Goal: Task Accomplishment & Management: Use online tool/utility

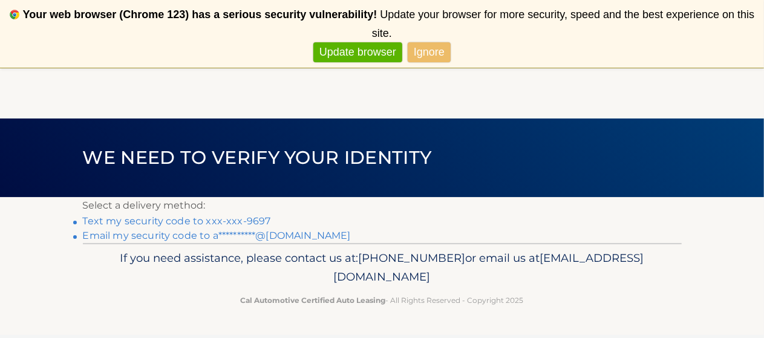
click at [238, 224] on link "Text my security code to xxx-xxx-9697" at bounding box center [177, 220] width 188 height 11
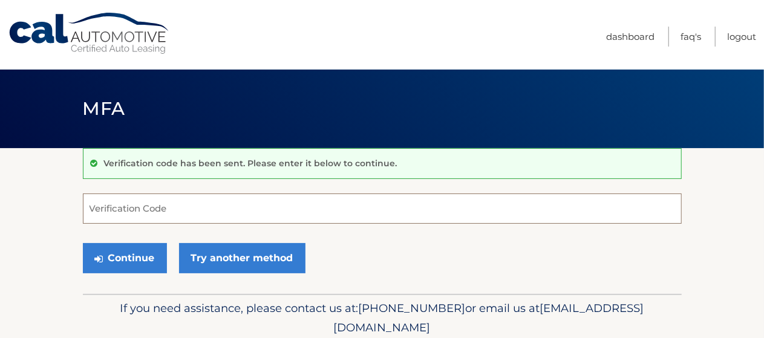
click at [278, 206] on input "Verification Code" at bounding box center [382, 209] width 599 height 30
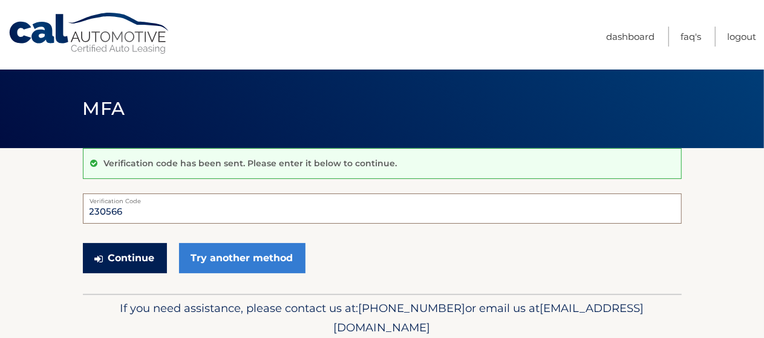
type input "230566"
click at [117, 261] on button "Continue" at bounding box center [125, 258] width 84 height 30
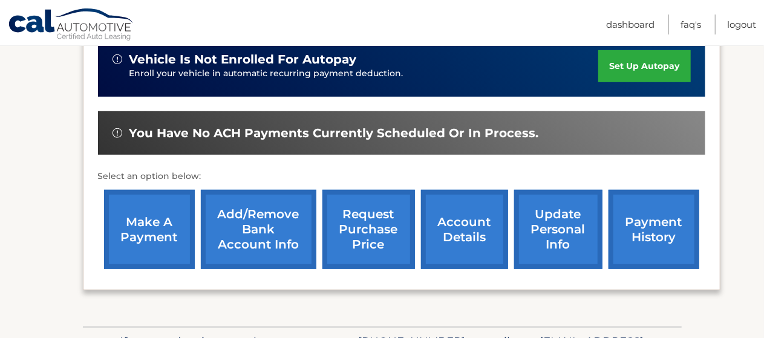
scroll to position [311, 0]
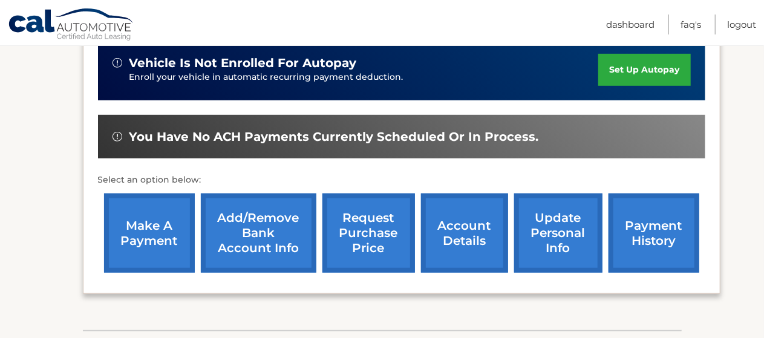
click at [129, 244] on link "make a payment" at bounding box center [149, 233] width 91 height 79
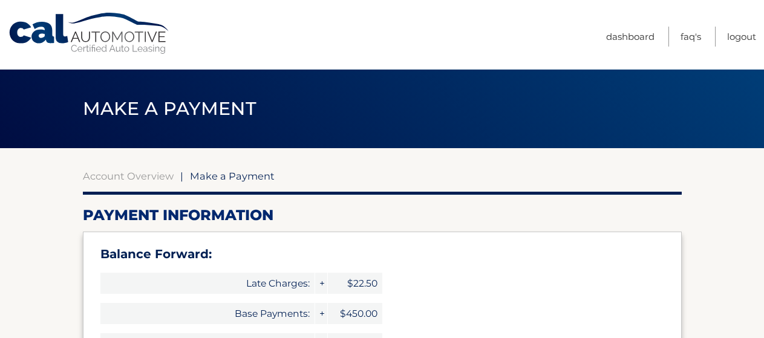
select select "YzcyODJkZWMtM2QzOS00N2Y4LWExYWQtMGIyMWM2MTRjMDMz"
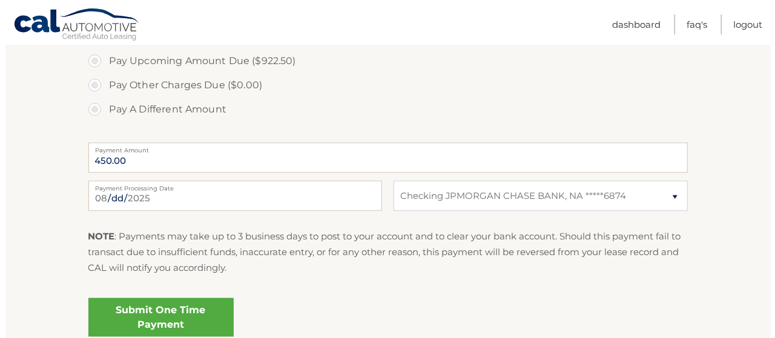
scroll to position [514, 0]
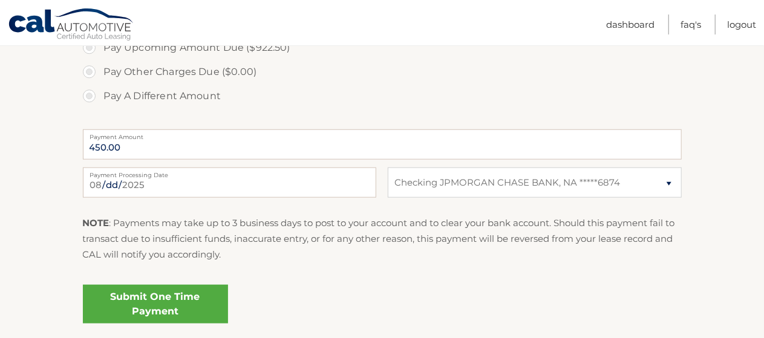
click at [180, 297] on link "Submit One Time Payment" at bounding box center [155, 304] width 145 height 39
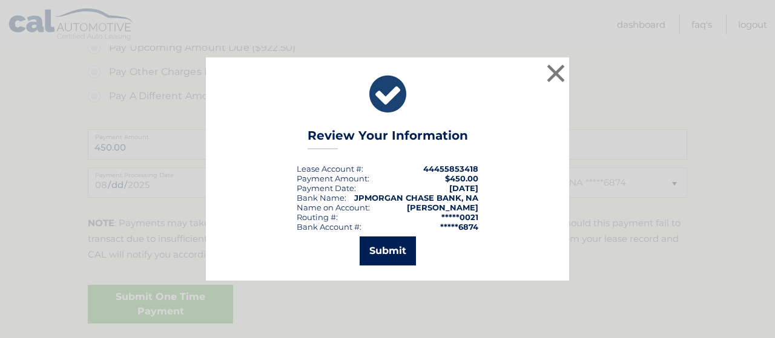
click at [383, 254] on button "Submit" at bounding box center [387, 251] width 56 height 29
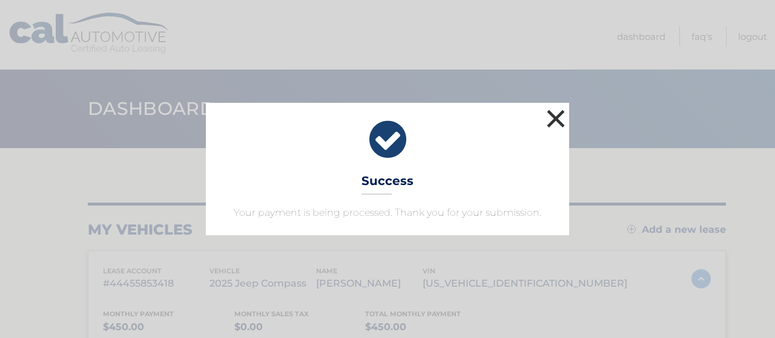
click at [558, 116] on button "×" at bounding box center [555, 118] width 24 height 24
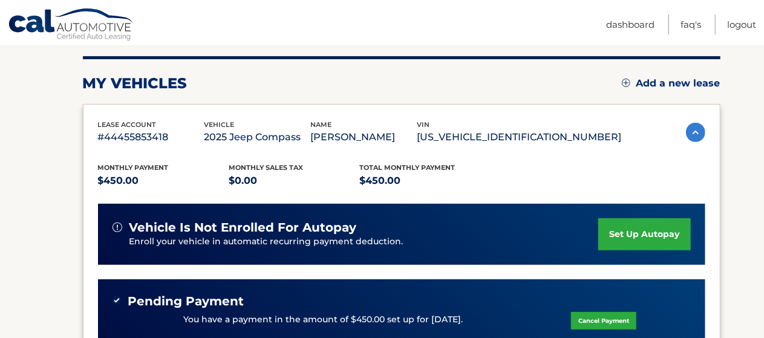
scroll to position [150, 0]
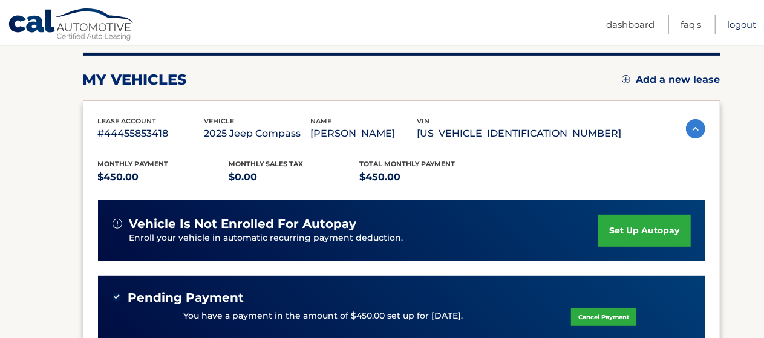
click at [748, 25] on link "Logout" at bounding box center [741, 25] width 29 height 20
